Goal: Information Seeking & Learning: Find specific fact

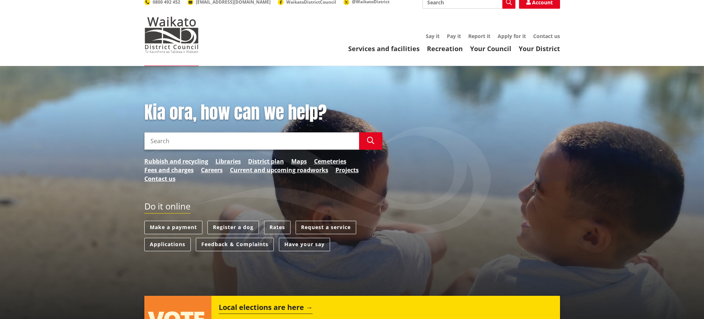
scroll to position [7, 0]
click at [549, 36] on link "Contact us" at bounding box center [546, 36] width 27 height 7
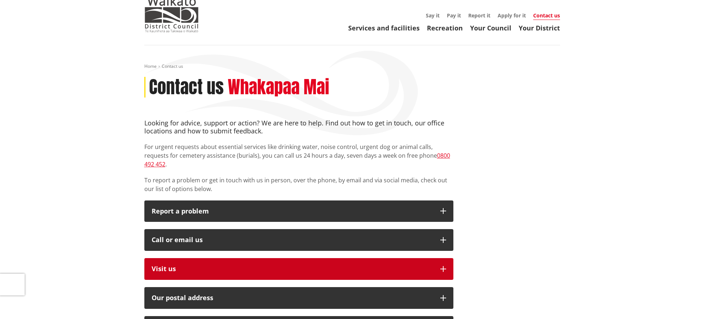
scroll to position [55, 0]
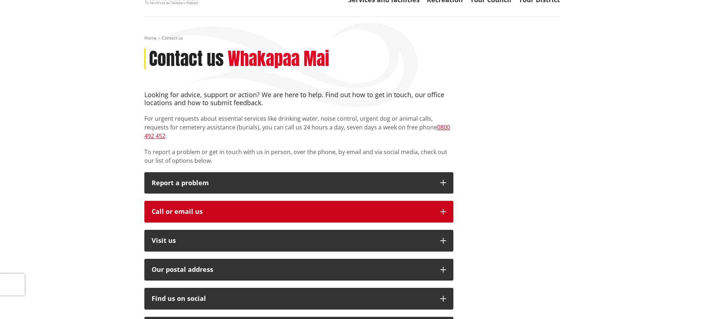
click at [197, 208] on button "Call or email us" at bounding box center [298, 212] width 309 height 22
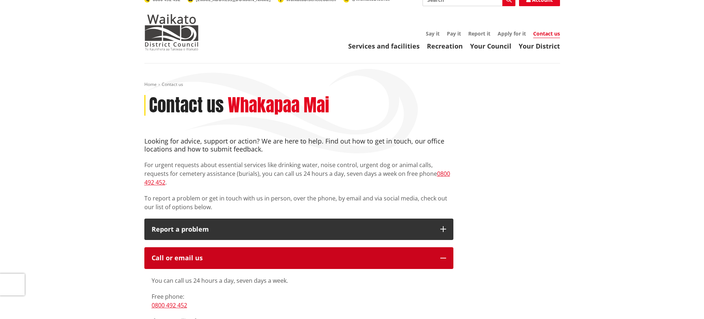
scroll to position [0, 0]
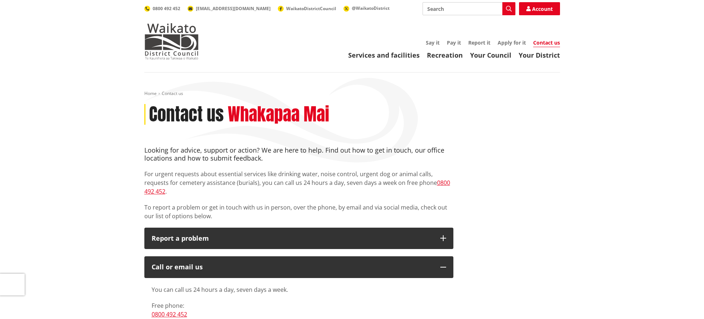
click at [432, 10] on input "Search" at bounding box center [468, 8] width 93 height 13
type input "rates rebate"
click at [508, 9] on icon "button" at bounding box center [509, 9] width 6 height 6
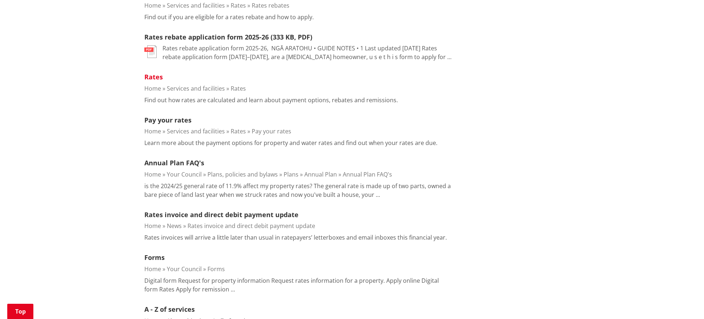
scroll to position [250, 0]
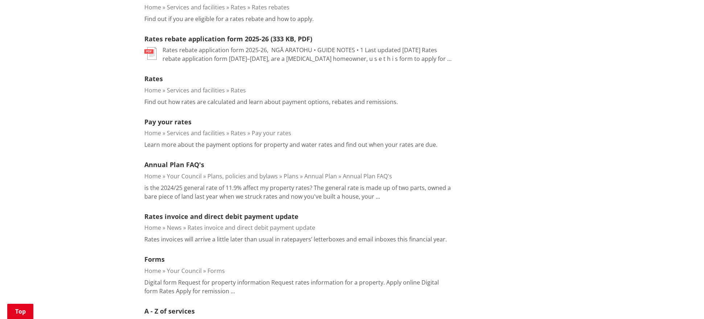
click at [153, 54] on img at bounding box center [150, 53] width 12 height 13
click at [151, 53] on img at bounding box center [150, 53] width 12 height 13
click at [256, 37] on link "Rates rebate application form 2025-26 (333 KB, PDF)" at bounding box center [228, 38] width 168 height 9
